Goal: Book appointment/travel/reservation

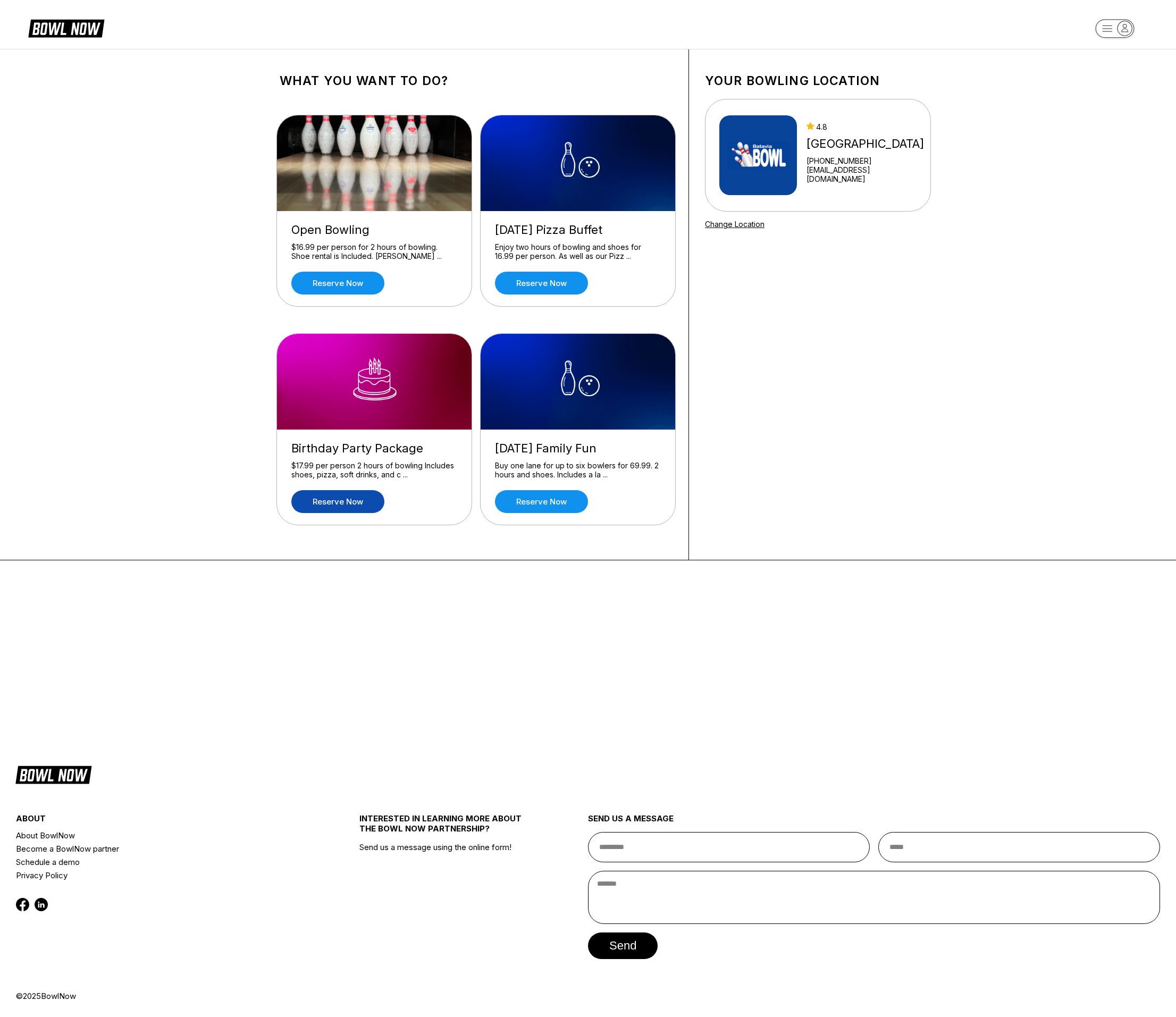
click at [356, 505] on link "Reserve now" at bounding box center [338, 501] width 93 height 23
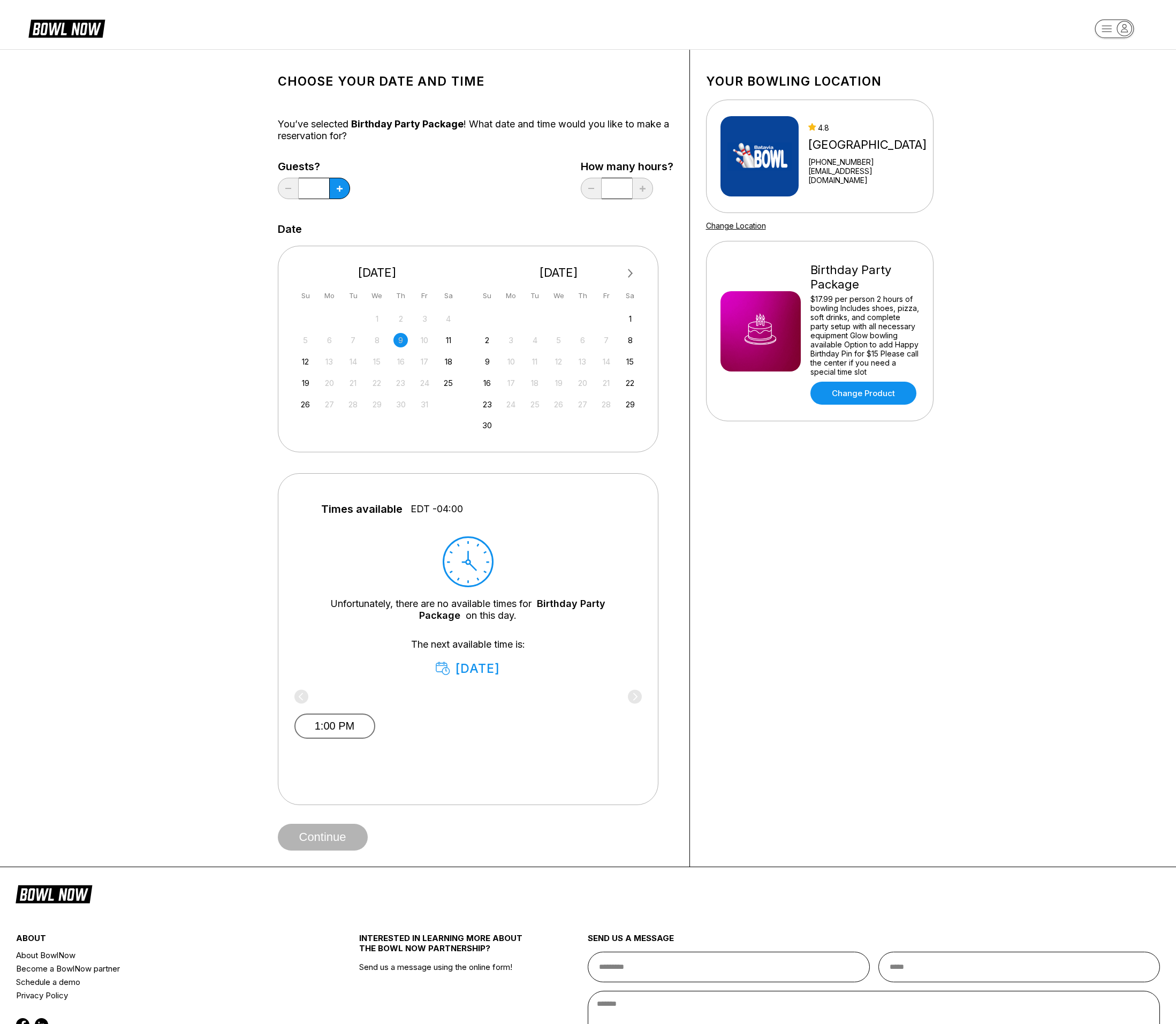
click at [335, 730] on button "1:00 PM" at bounding box center [335, 726] width 81 height 25
click at [339, 841] on button "Continue" at bounding box center [322, 837] width 90 height 27
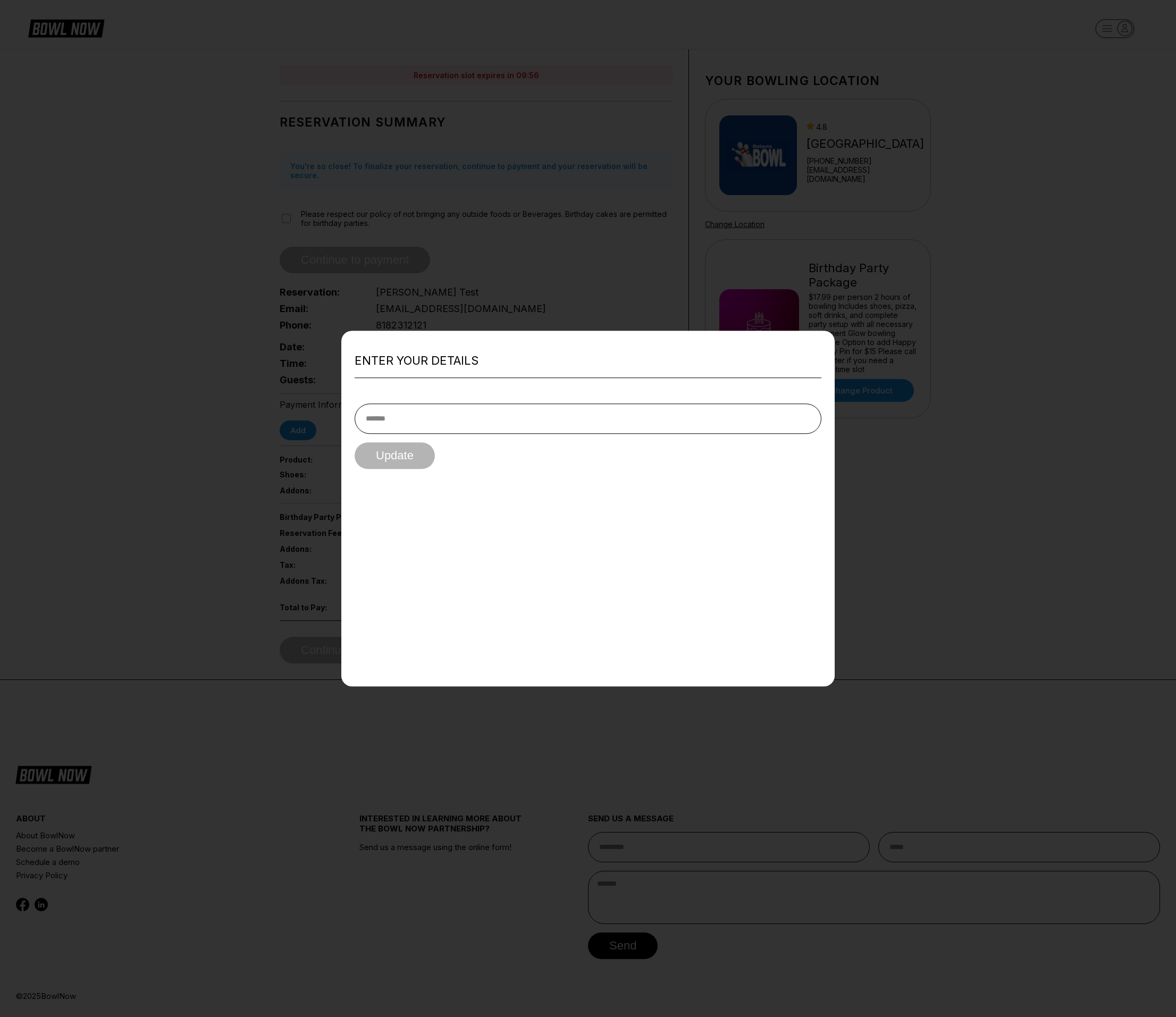
click at [391, 425] on input "text" at bounding box center [588, 419] width 467 height 30
type input "**********"
click at [408, 459] on button "Update" at bounding box center [394, 456] width 80 height 27
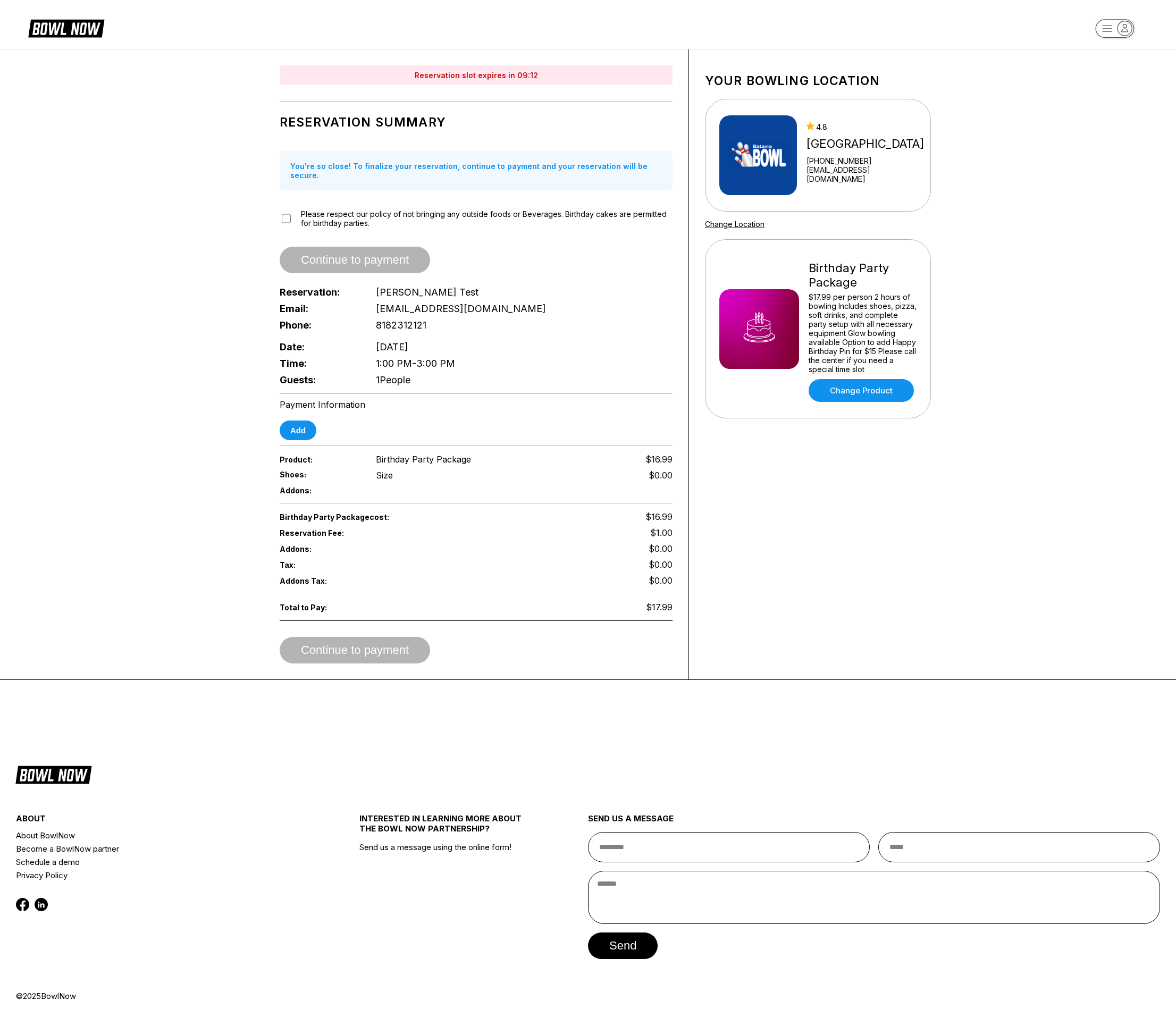
drag, startPoint x: 341, startPoint y: 292, endPoint x: 350, endPoint y: 374, distance: 82.5
click at [341, 300] on div "Email: andrewcnazarian@gmail.com" at bounding box center [476, 309] width 393 height 17
click at [302, 421] on button "Add" at bounding box center [298, 430] width 37 height 20
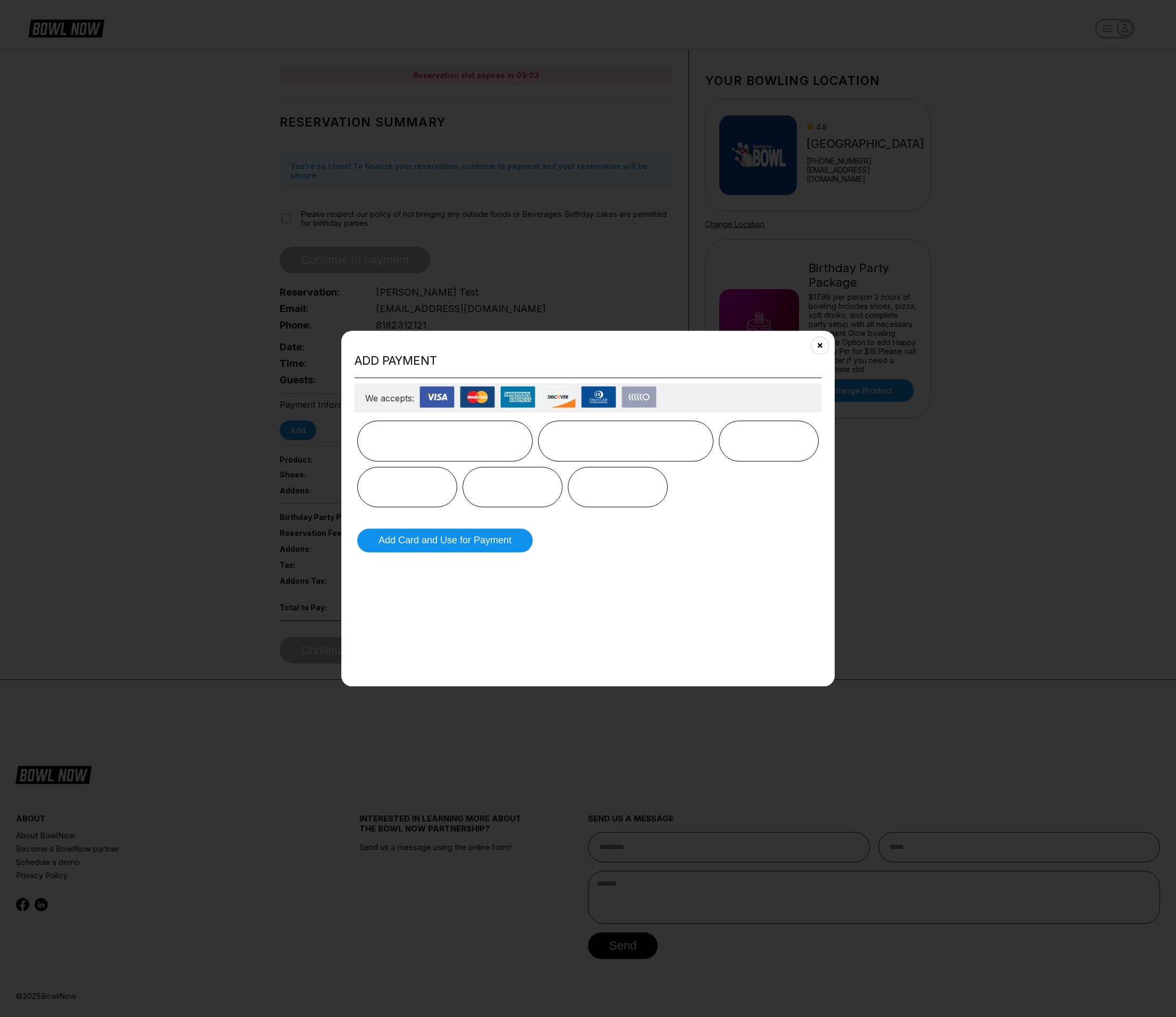
click at [766, 504] on div at bounding box center [588, 464] width 461 height 86
click at [430, 548] on button "Add Card and Use for Payment" at bounding box center [445, 540] width 176 height 24
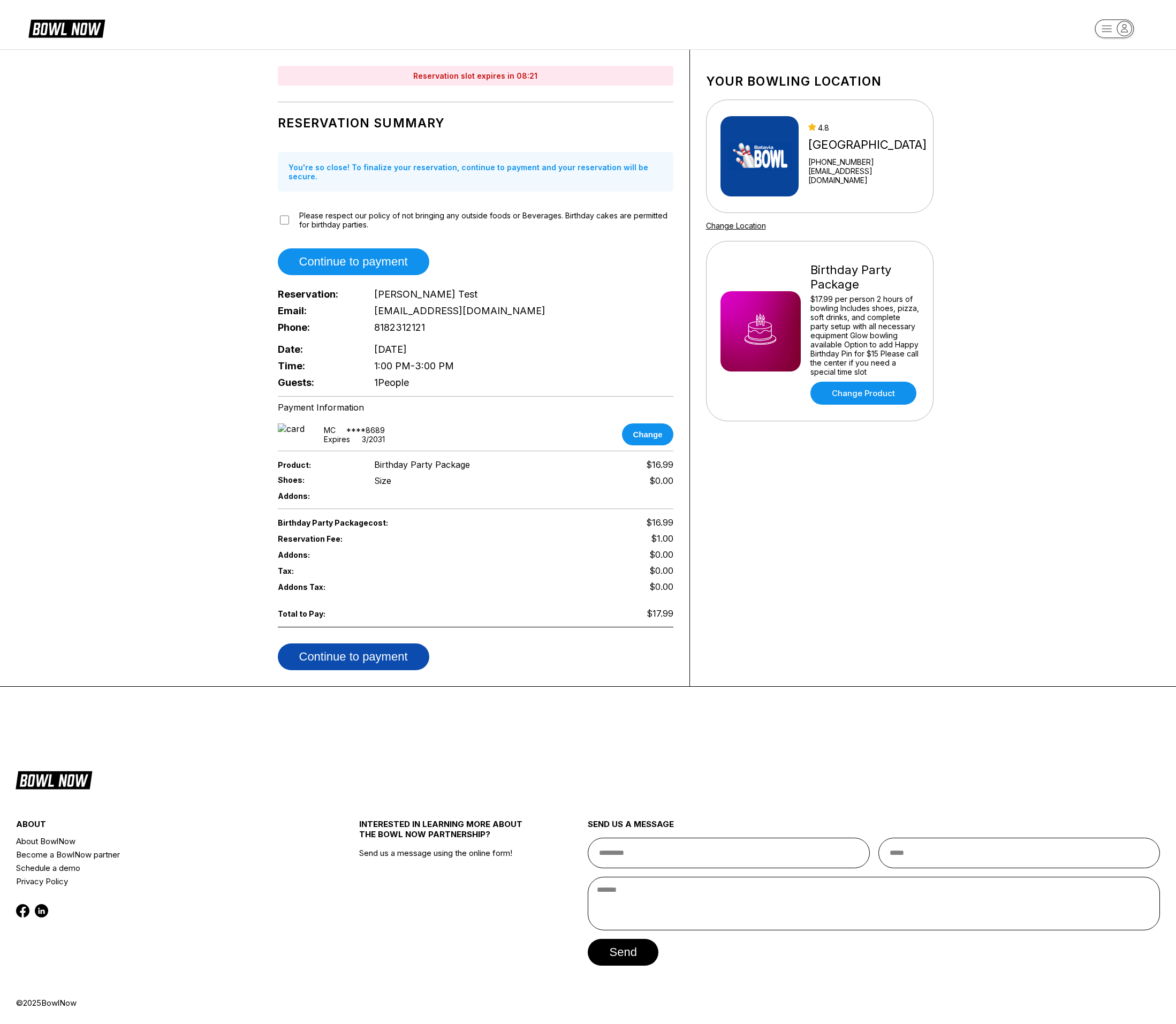
click at [360, 644] on button "Continue to payment" at bounding box center [354, 657] width 152 height 27
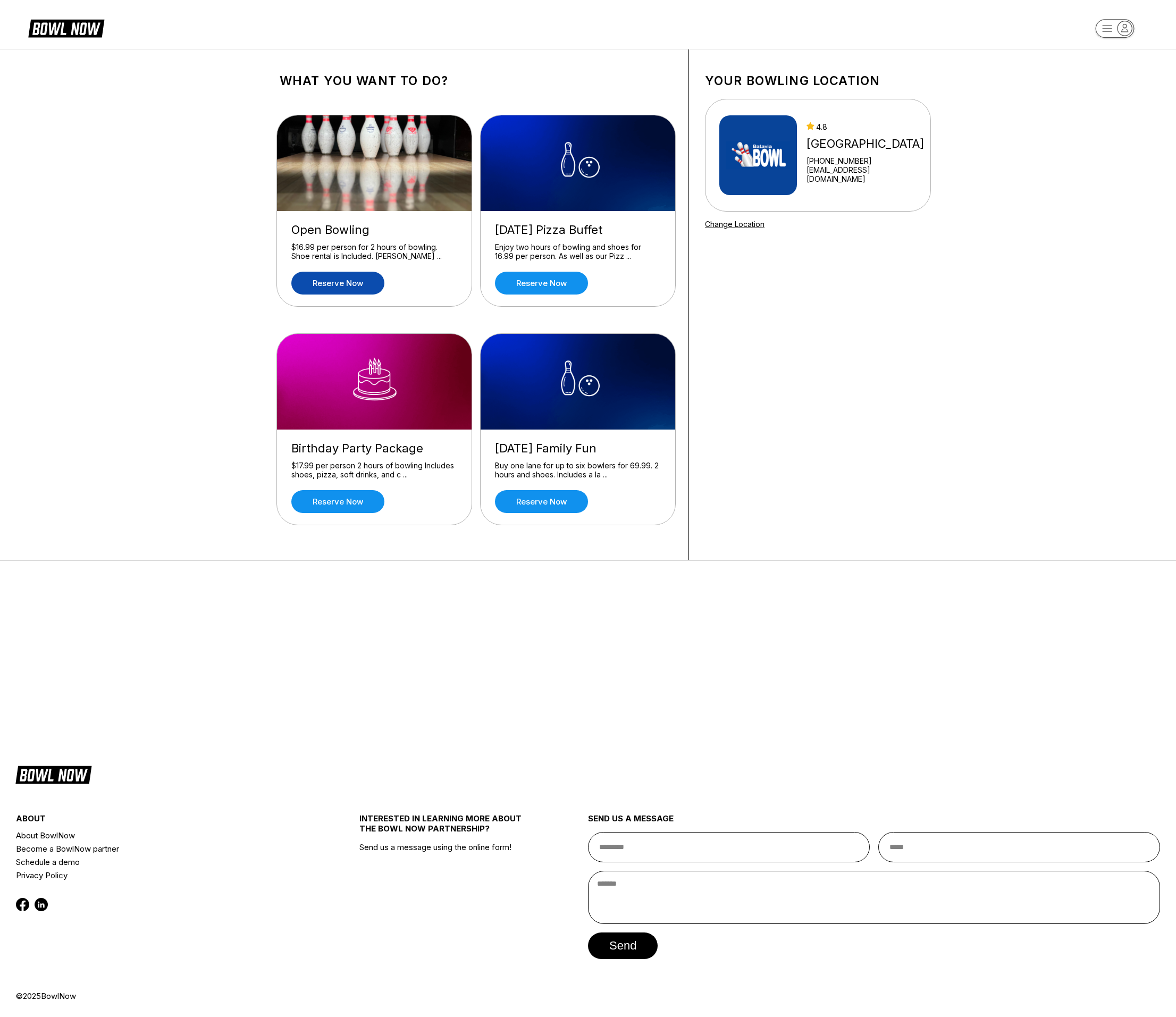
click at [357, 281] on link "Reserve now" at bounding box center [338, 283] width 93 height 23
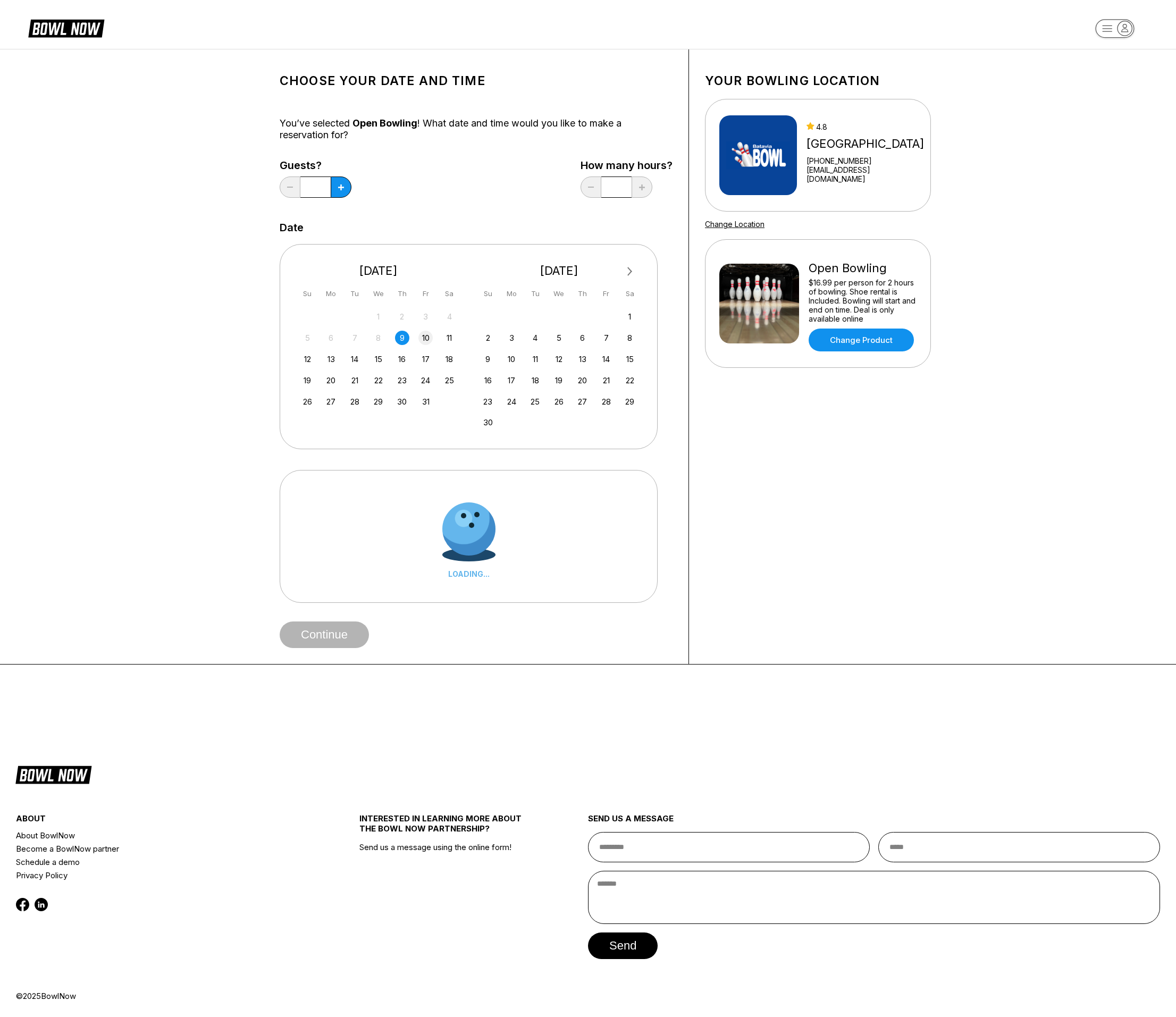
click at [423, 340] on div "10" at bounding box center [425, 338] width 14 height 14
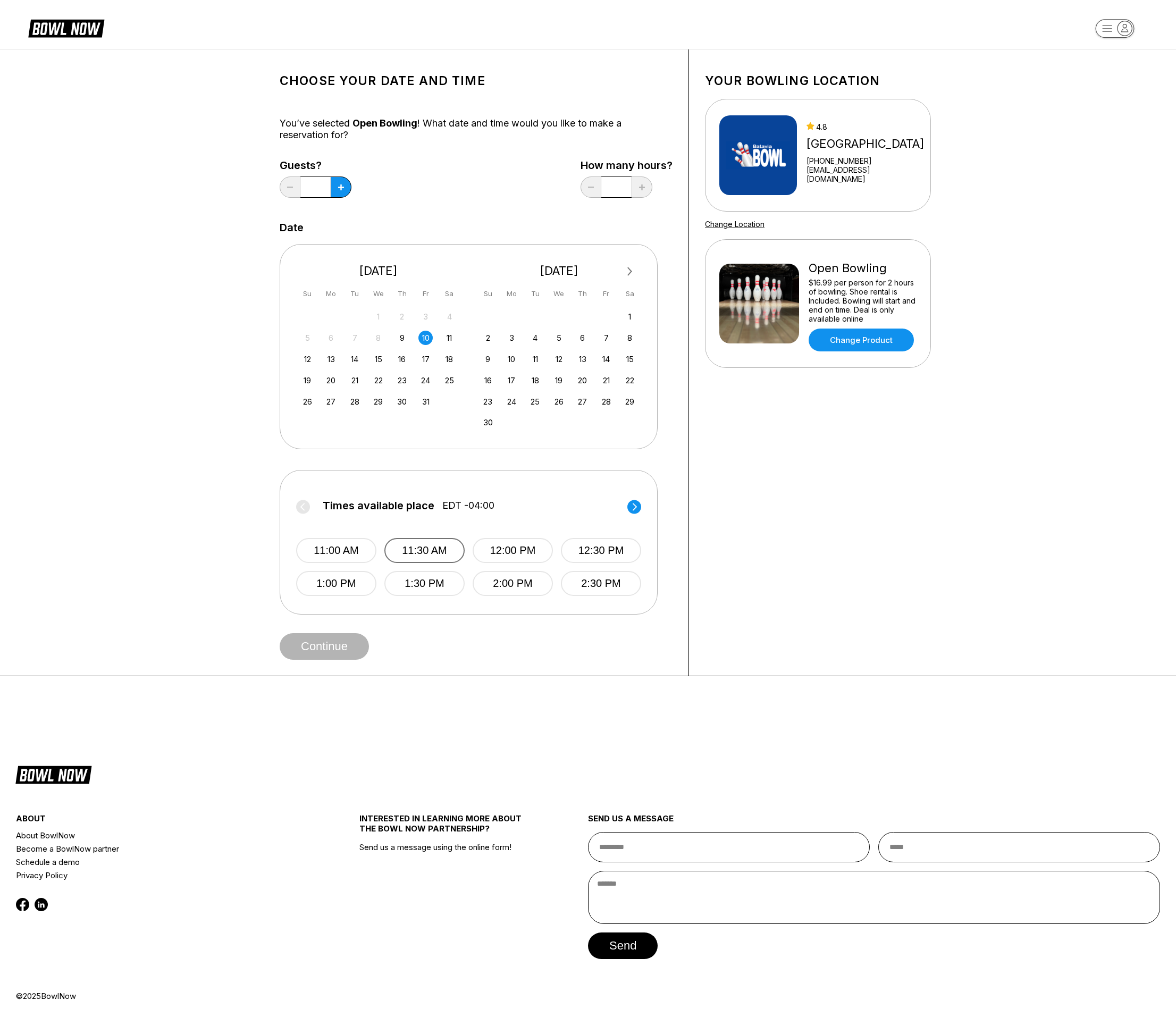
click at [421, 544] on button "11:30 AM" at bounding box center [424, 550] width 80 height 25
click at [347, 636] on button "Continue" at bounding box center [324, 646] width 89 height 27
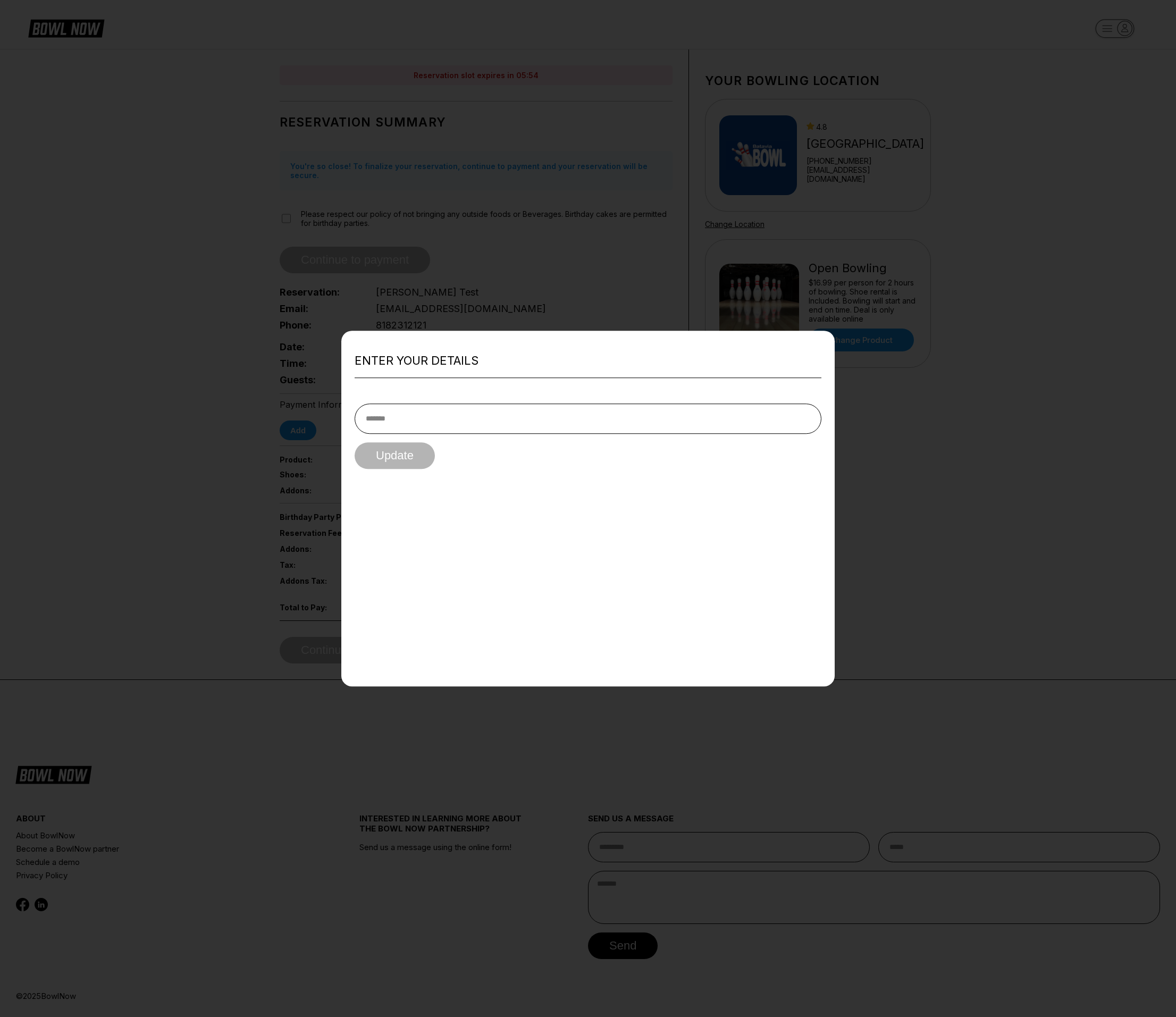
click at [465, 415] on input "text" at bounding box center [588, 419] width 467 height 30
type input "**********"
click at [389, 456] on button "Update" at bounding box center [394, 456] width 80 height 27
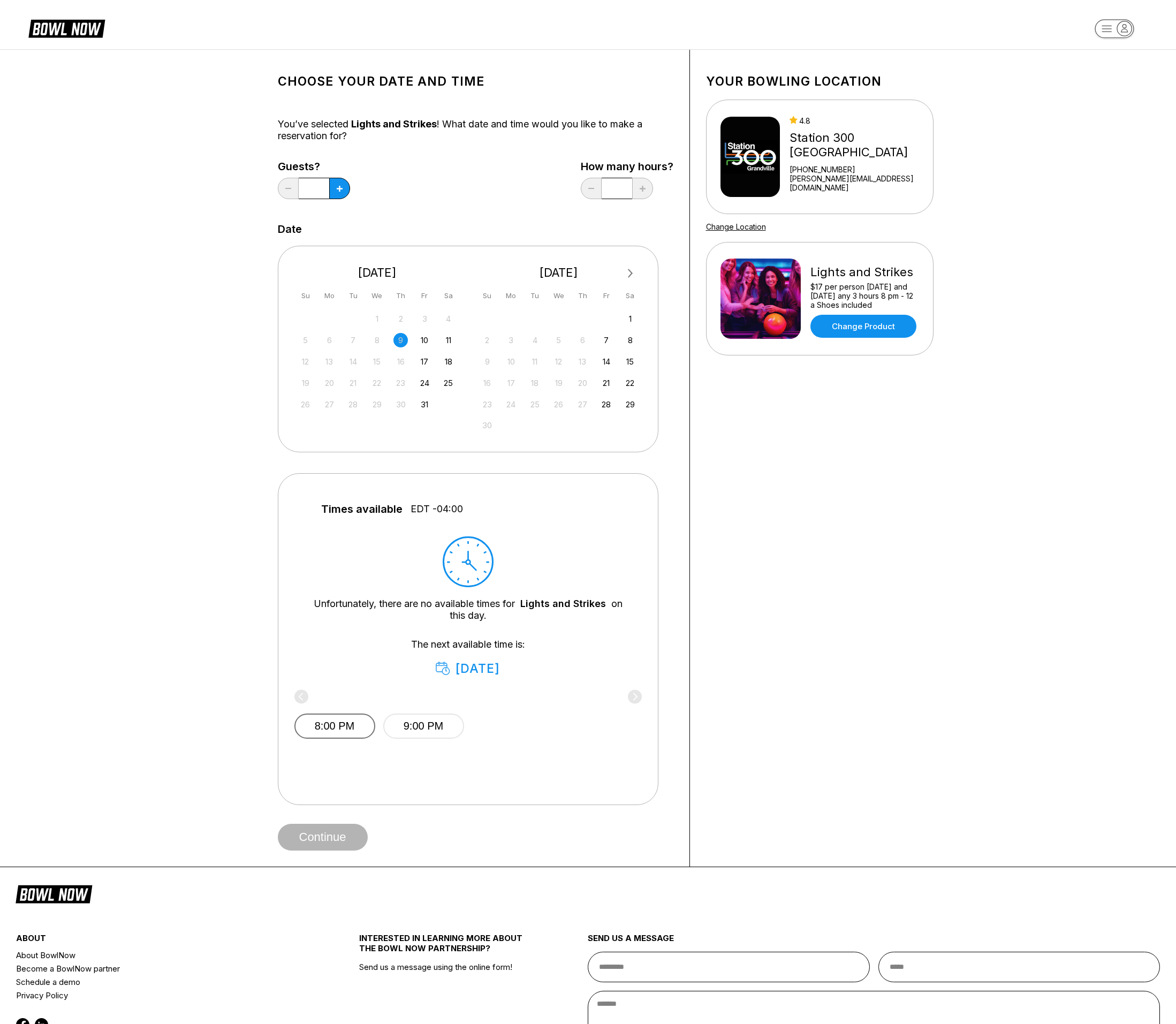
click at [340, 723] on button "8:00 PM" at bounding box center [335, 726] width 81 height 25
click at [327, 844] on button "Continue" at bounding box center [322, 837] width 90 height 27
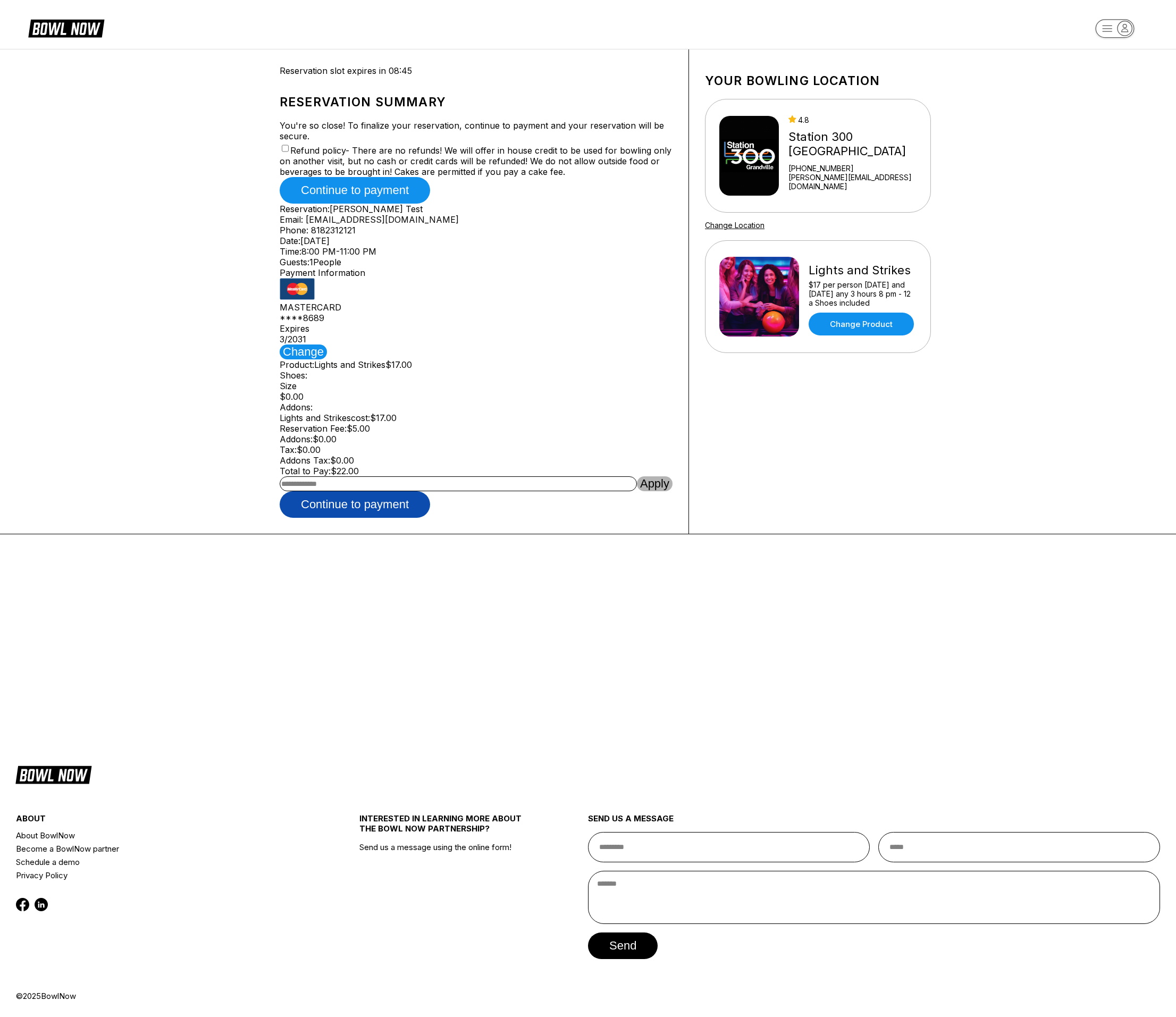
click at [377, 518] on button "Continue to payment" at bounding box center [355, 505] width 151 height 27
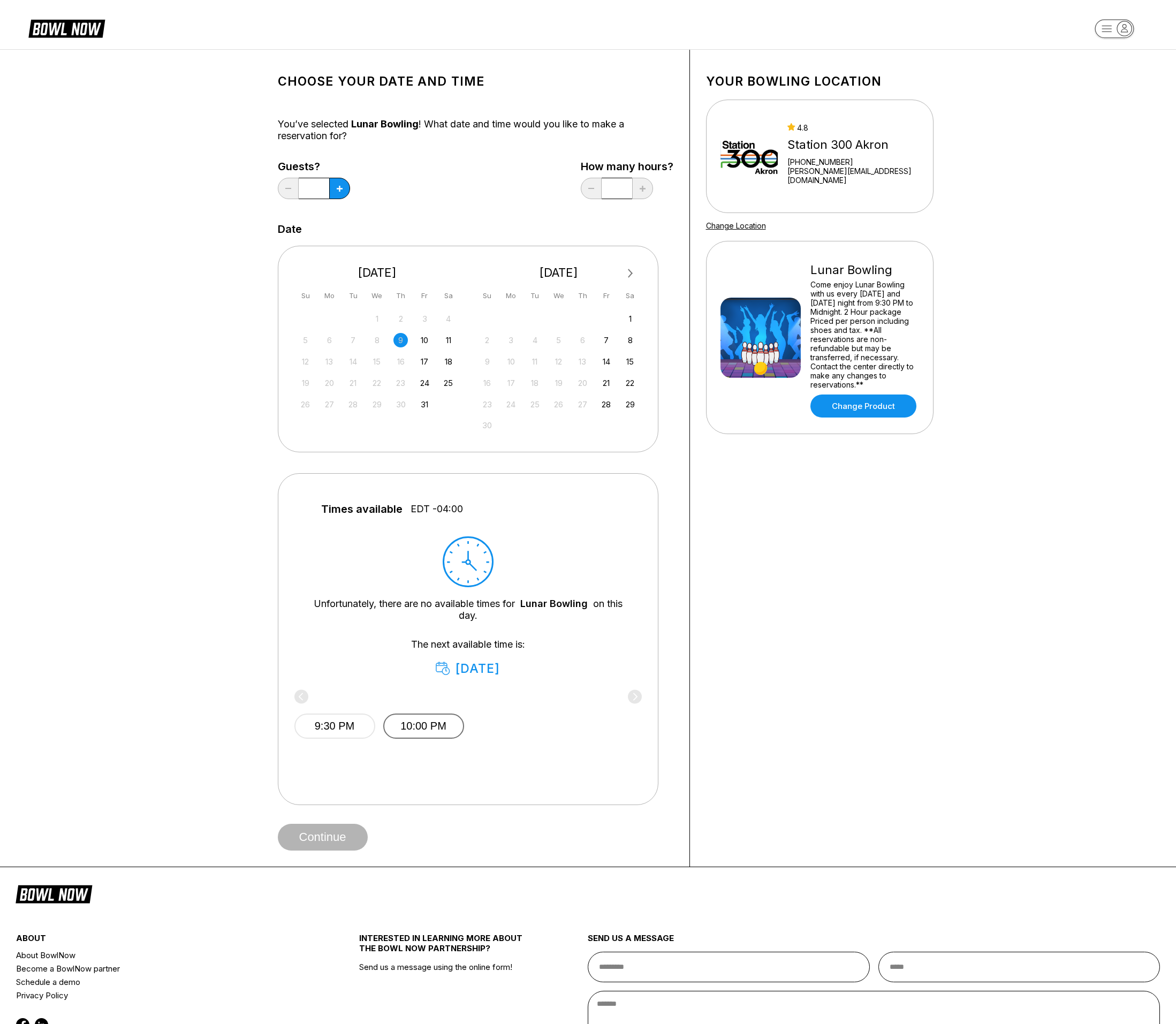
click at [424, 721] on button "10:00 PM" at bounding box center [423, 726] width 81 height 25
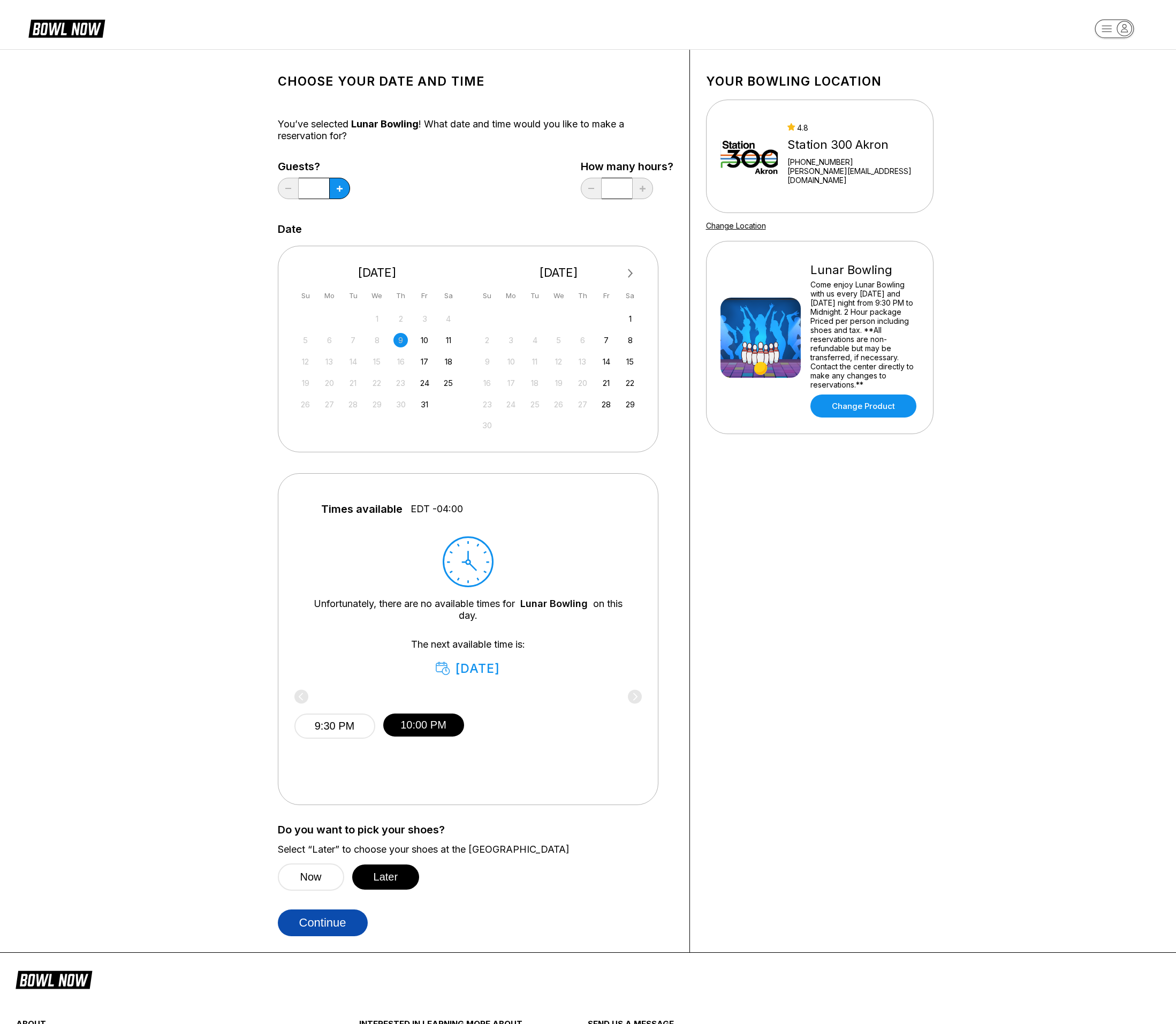
click at [333, 928] on button "Continue" at bounding box center [322, 923] width 90 height 27
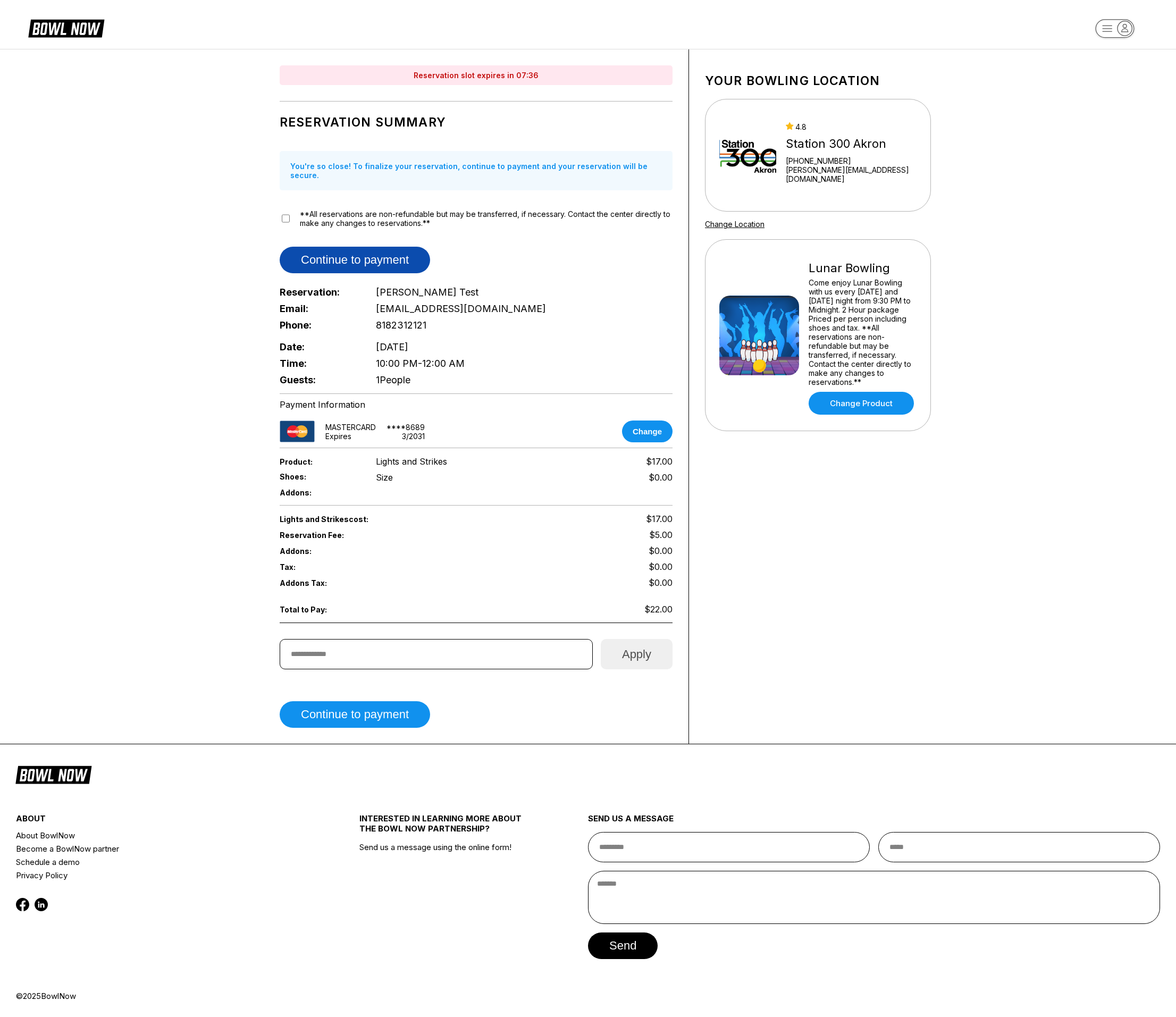
click at [350, 246] on button "Continue to payment" at bounding box center [355, 260] width 151 height 27
